Goal: Task Accomplishment & Management: Manage account settings

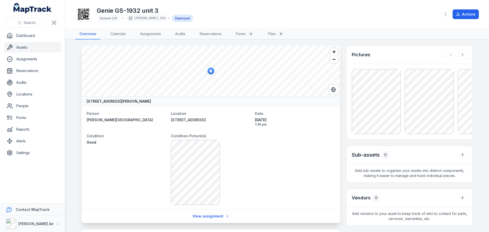
scroll to position [144, 0]
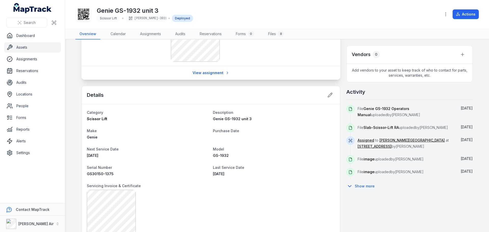
click at [295, 208] on div at bounding box center [211, 222] width 248 height 65
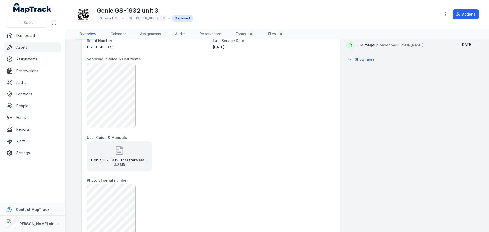
scroll to position [0, 0]
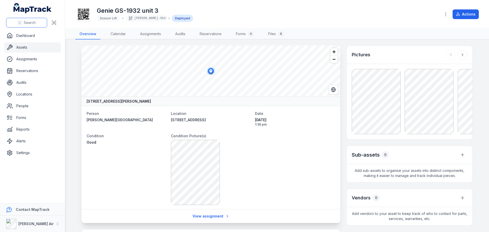
click at [33, 22] on span "Search" at bounding box center [30, 22] width 12 height 5
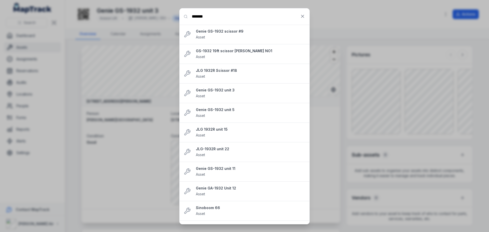
type input "*******"
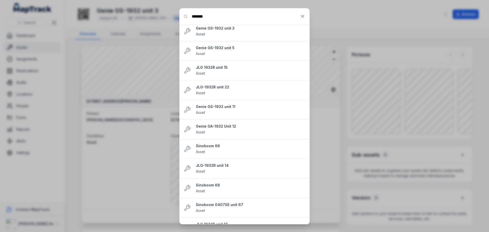
scroll to position [66, 0]
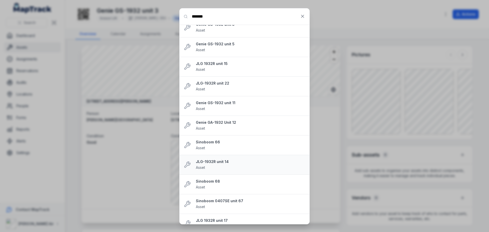
click at [212, 160] on strong "JLG-1932R unit 14" at bounding box center [251, 161] width 110 height 5
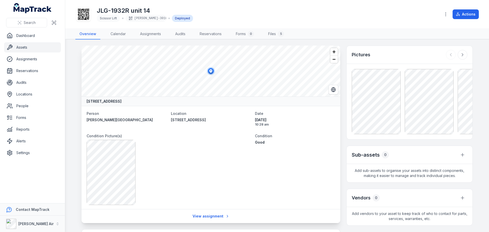
drag, startPoint x: 485, startPoint y: 100, endPoint x: 489, endPoint y: 123, distance: 23.3
click at [489, 123] on main "[STREET_ADDRESS] Person Jarryd [PERSON_NAME][GEOGRAPHIC_DATA] Location [STREET_…" at bounding box center [277, 136] width 424 height 193
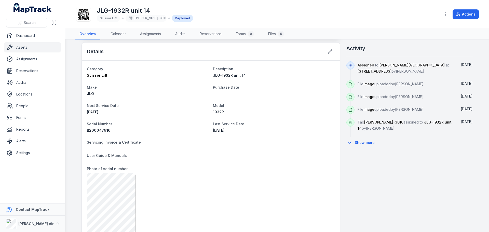
scroll to position [188, 0]
click at [328, 52] on icon at bounding box center [330, 50] width 5 height 5
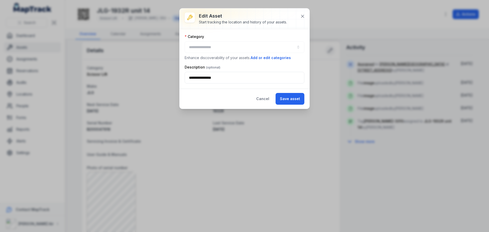
type input "**********"
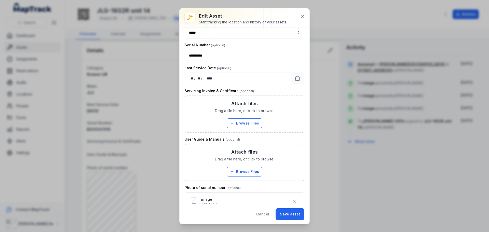
scroll to position [143, 0]
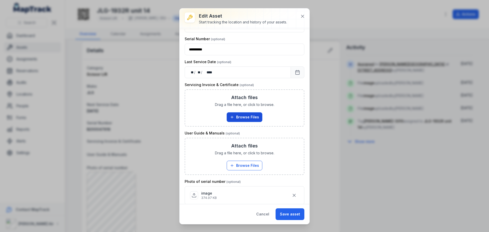
click at [250, 119] on button "Browse Files" at bounding box center [245, 117] width 36 height 10
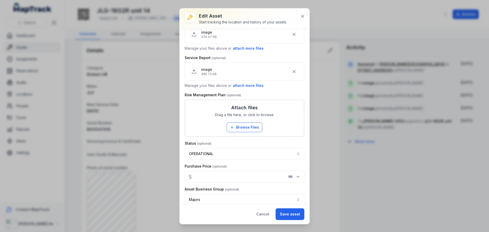
scroll to position [343, 0]
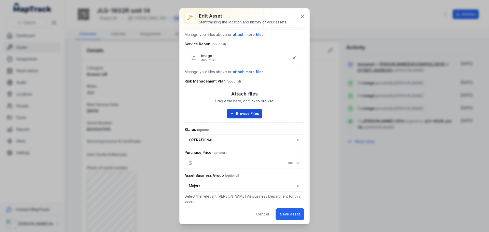
click at [253, 115] on button "Browse Files" at bounding box center [245, 114] width 36 height 10
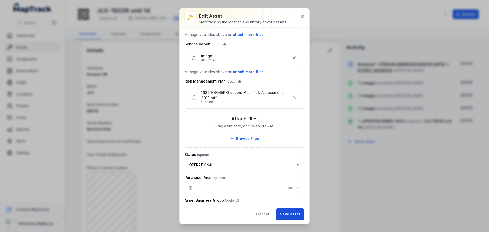
click at [288, 215] on button "Save asset" at bounding box center [290, 215] width 29 height 12
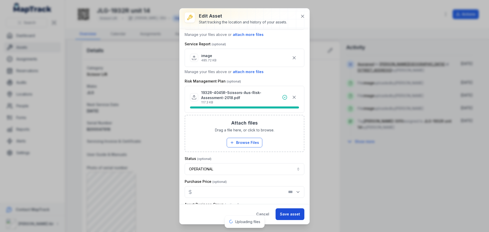
scroll to position [347, 0]
